Goal: Find specific page/section: Find specific page/section

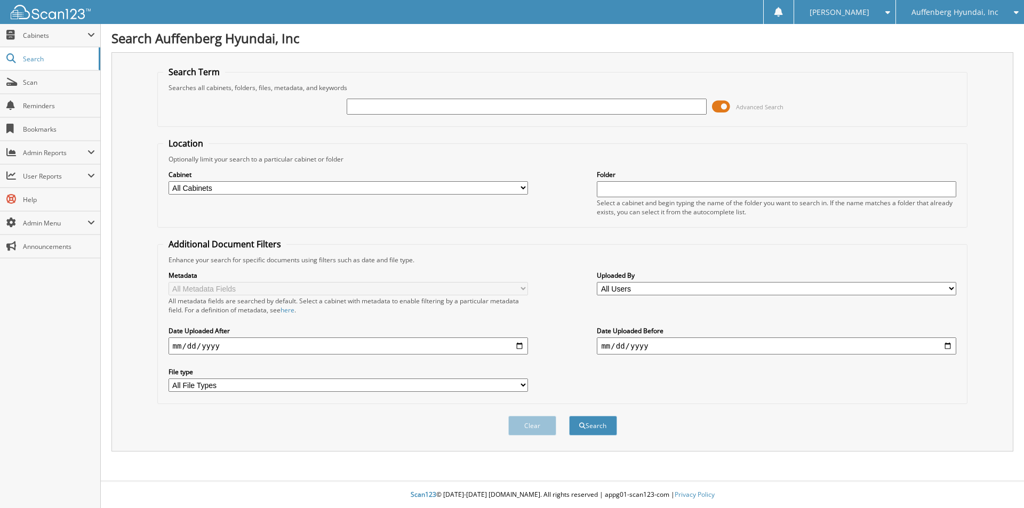
click at [430, 102] on input "text" at bounding box center [526, 107] width 359 height 16
type input "JU291455"
click at [608, 426] on button "Search" at bounding box center [593, 426] width 48 height 20
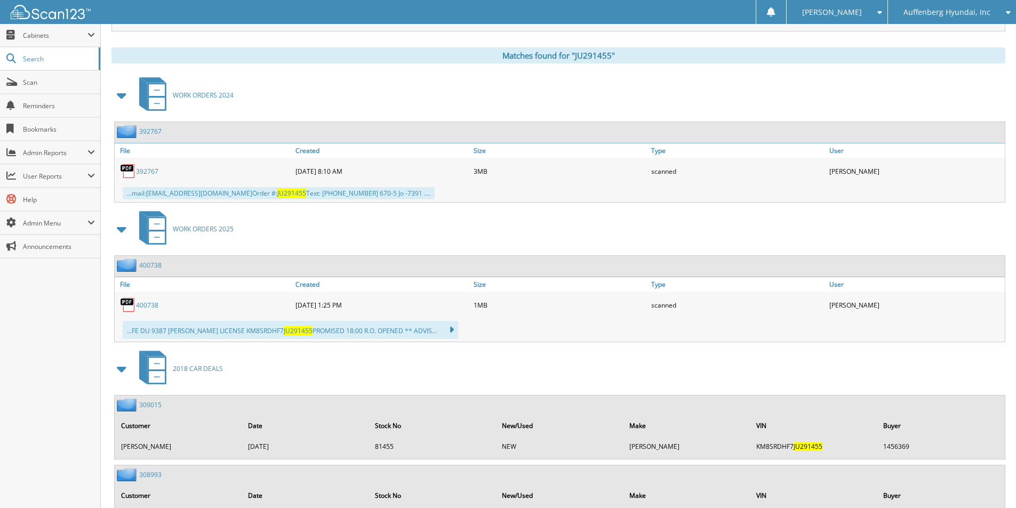
scroll to position [587, 0]
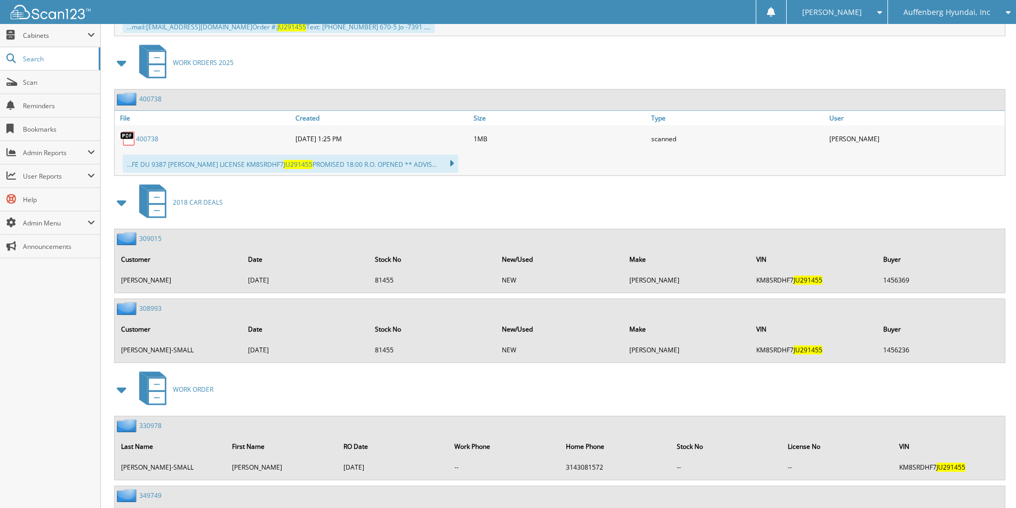
click at [151, 239] on link "309015" at bounding box center [150, 238] width 22 height 9
